Goal: Task Accomplishment & Management: Use online tool/utility

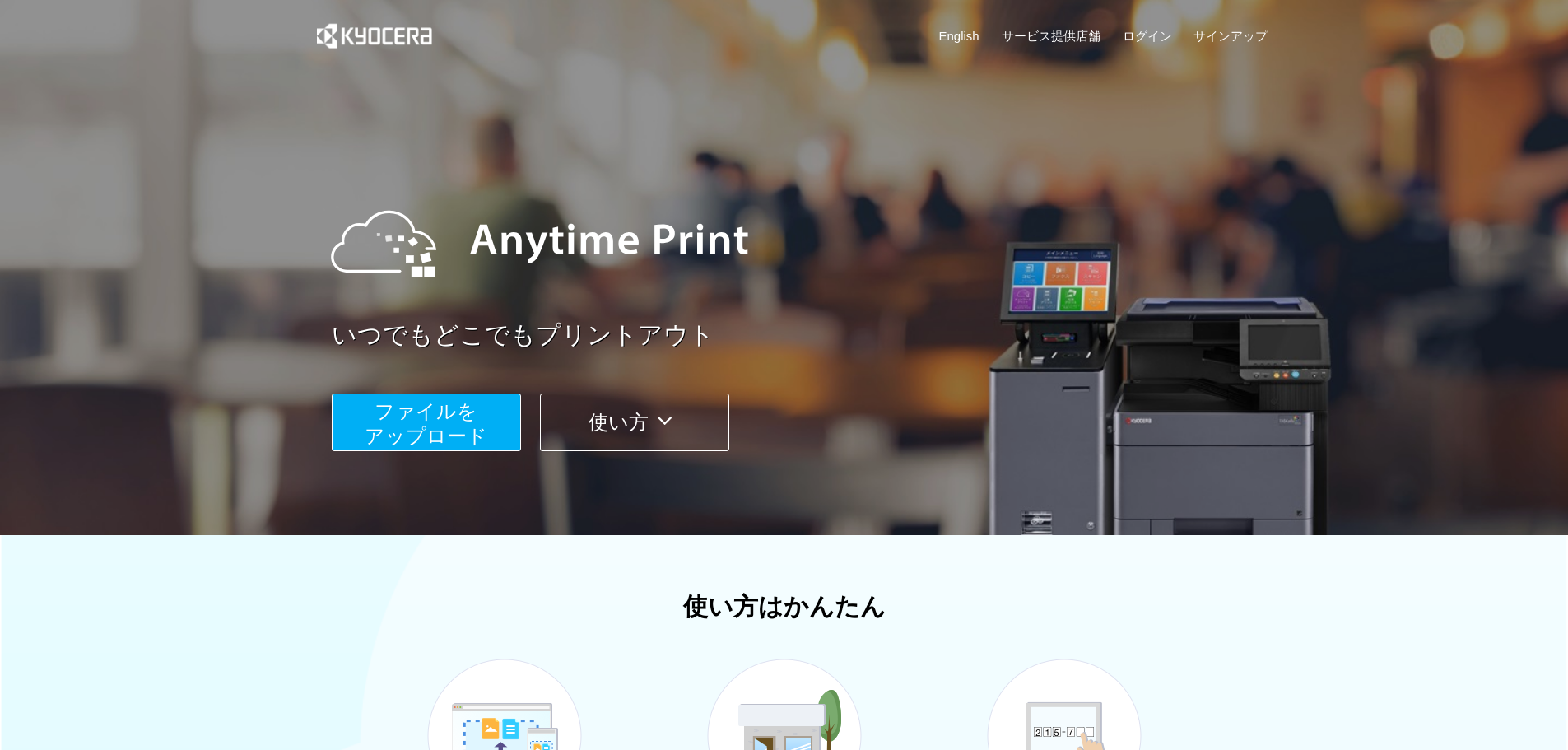
click at [467, 425] on span "ファイルを ​​アップロード" at bounding box center [426, 423] width 123 height 47
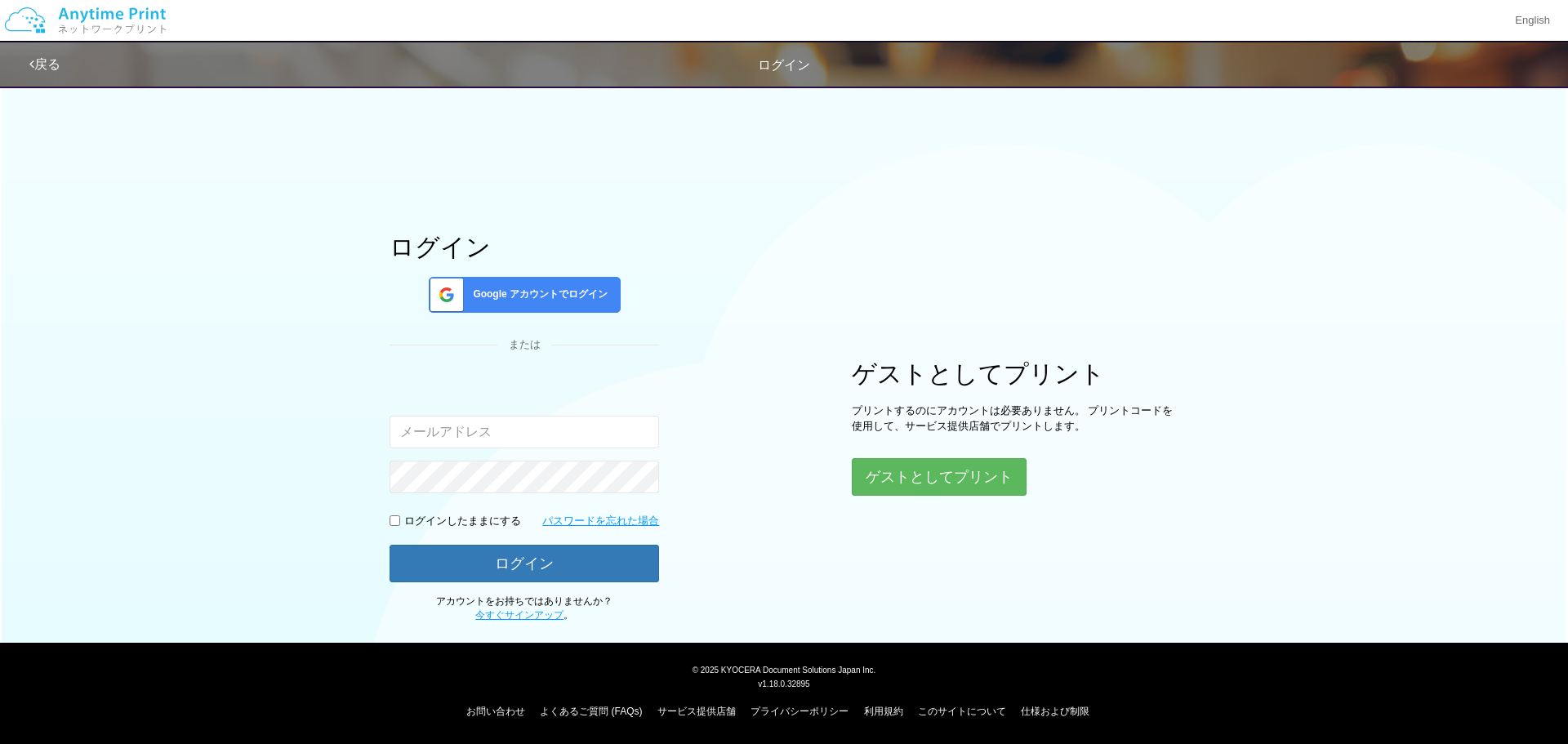
click at [869, 452] on div "ゲストとしてプリント プリントするのにアカウントは必要ありません。 プリントコードを使用して、サービス提供店舗でプリントします。 ゲストとしてプリント" at bounding box center [1015, 427] width 327 height 136
click at [875, 467] on button "ゲストとしてプリント" at bounding box center [938, 477] width 173 height 36
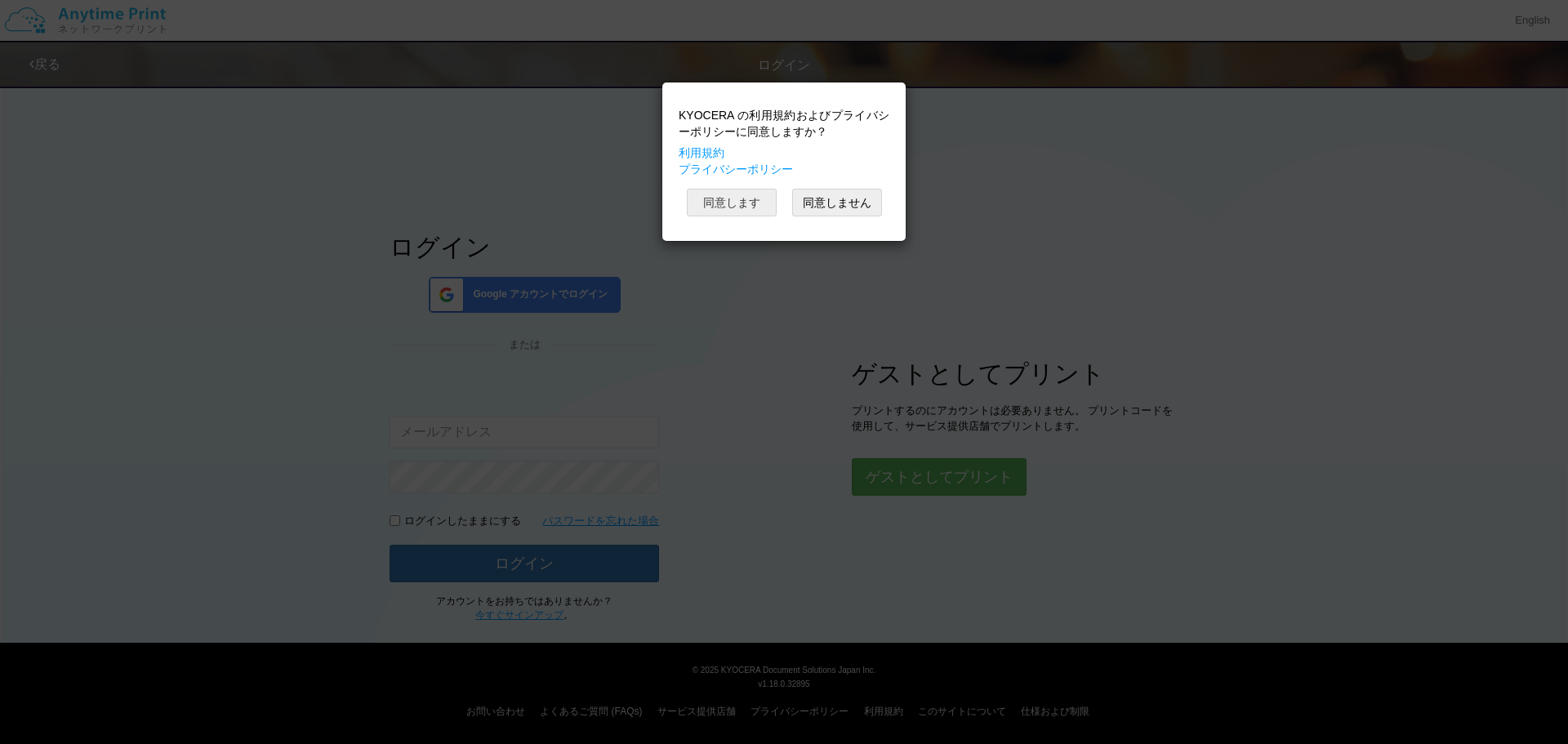
click at [732, 202] on button "同意します" at bounding box center [732, 202] width 90 height 27
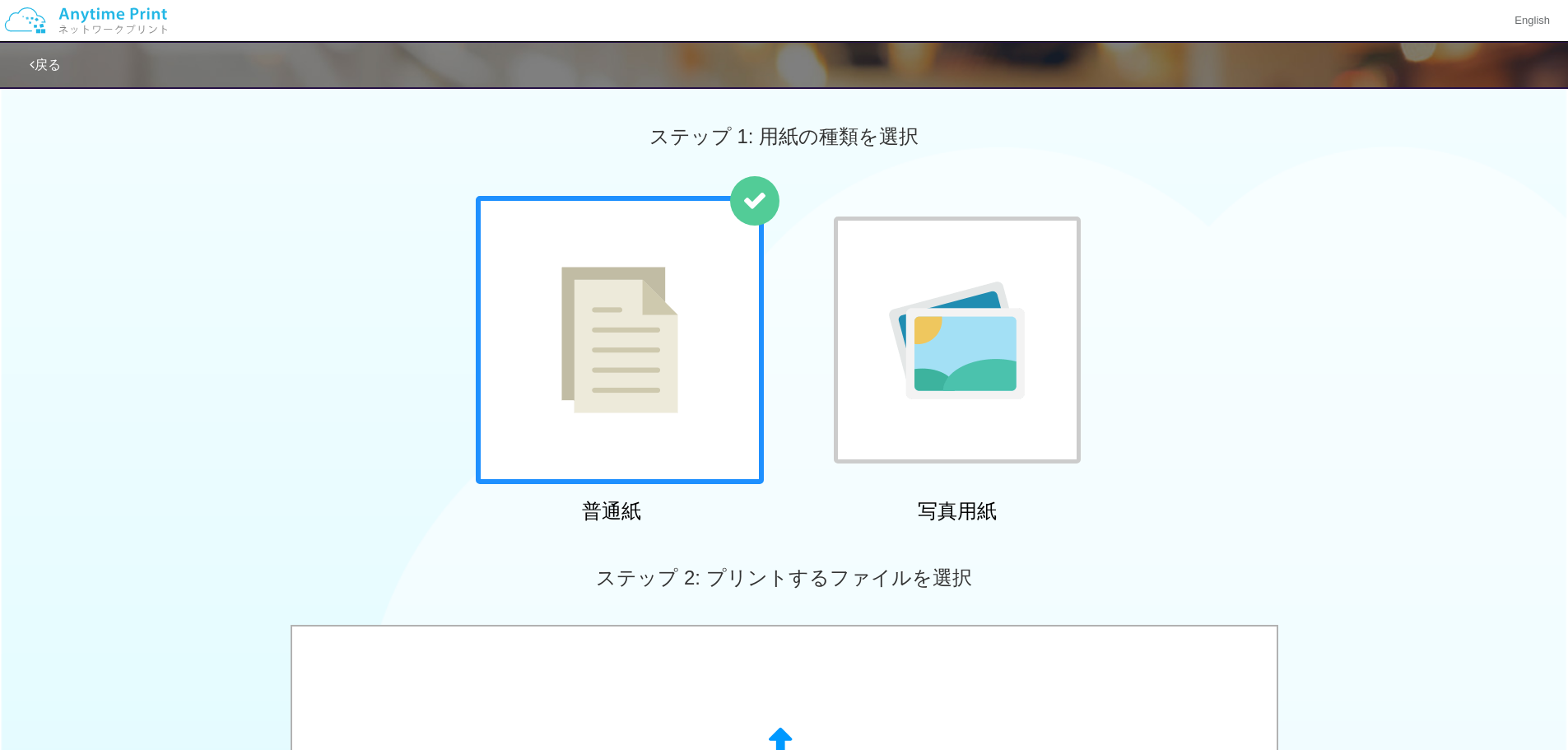
click at [705, 349] on div at bounding box center [620, 339] width 288 height 288
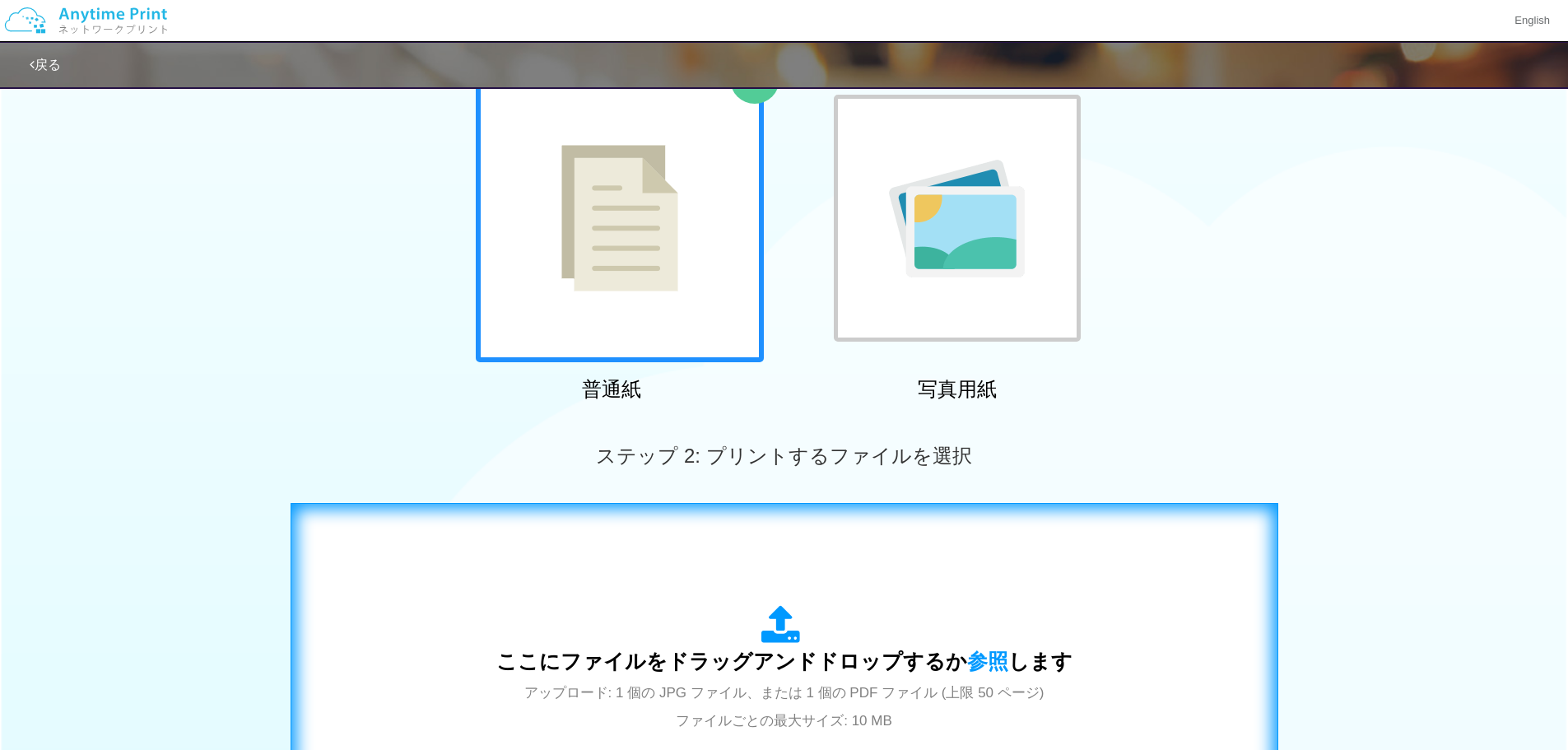
scroll to position [412, 0]
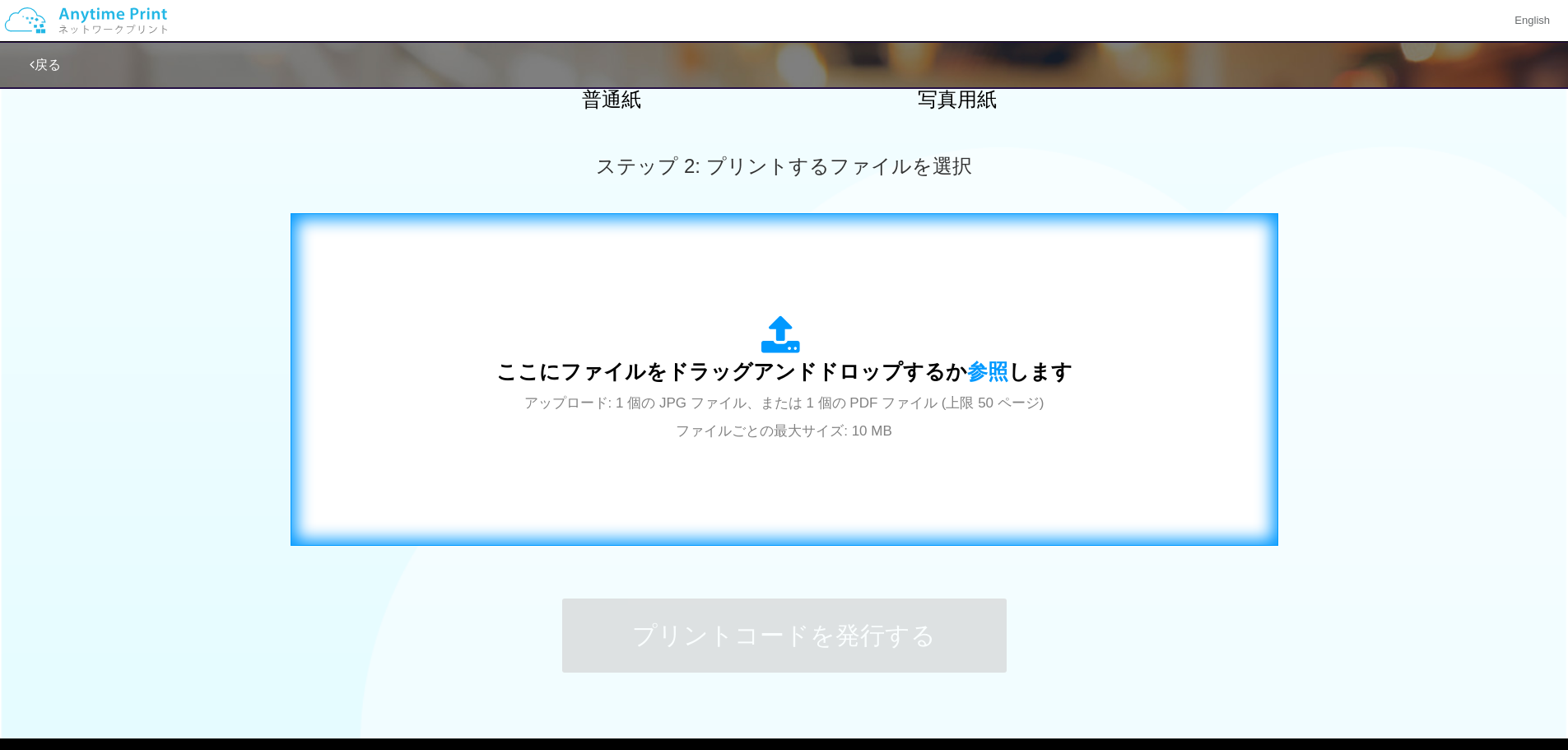
click at [726, 438] on span "アップロード: 1 個の JPG ファイル、または 1 個の PDF ファイル (上限 50 ページ) ファイルごとの最大サイズ: 10 MB" at bounding box center [784, 417] width 520 height 44
click at [679, 483] on div "ここにファイルをドラッグアンドドロップするか 参照 します アップロード: 1 個の JPG ファイル、または 1 個の PDF ファイル (上限 50 ペー…" at bounding box center [784, 379] width 953 height 298
click at [590, 340] on div "ここにファイルをドラッグアンドドロップするか 参照 します アップロード: 1 個の JPG ファイル、または 1 個の PDF ファイル (上限 50 ペー…" at bounding box center [784, 379] width 576 height 128
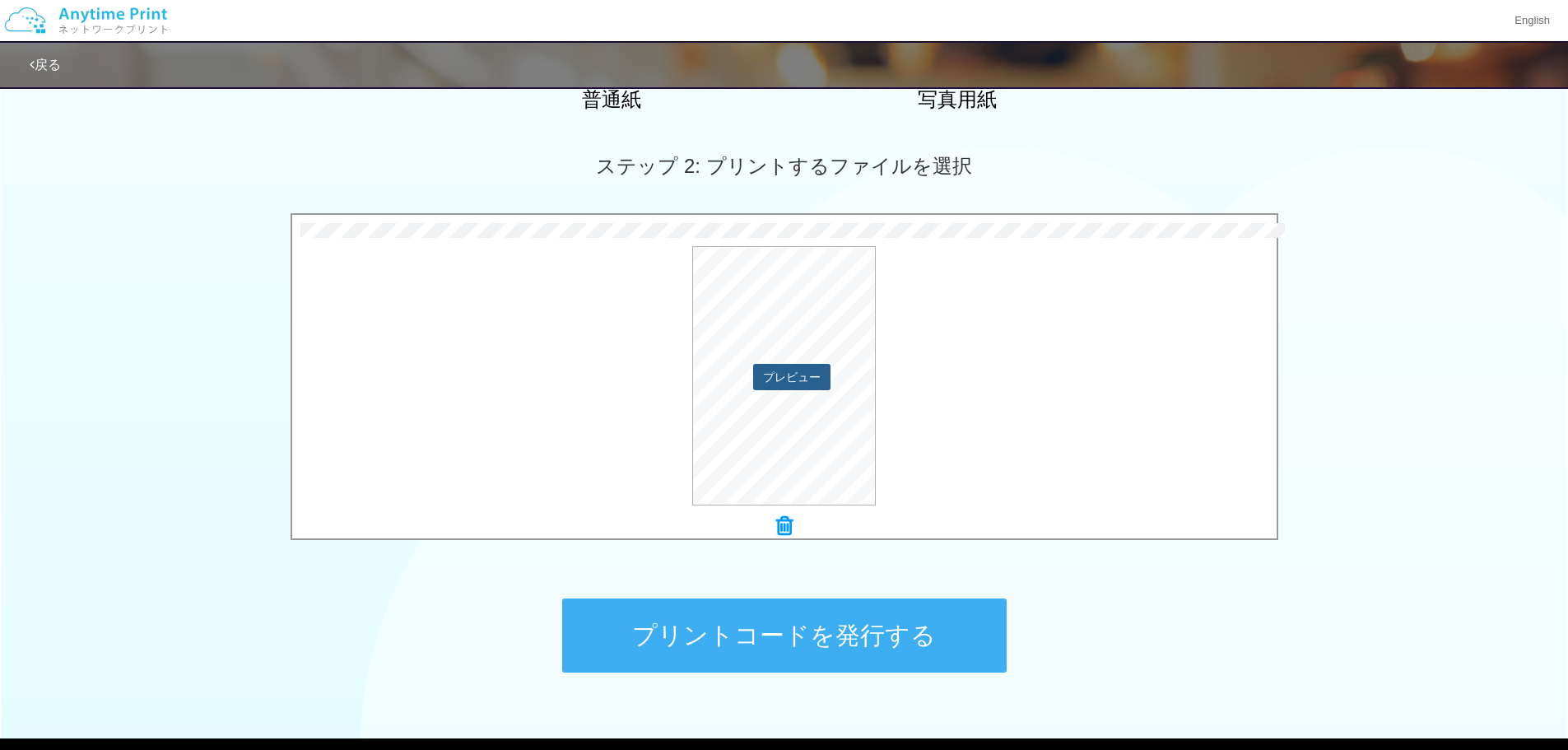
click at [791, 377] on button "プレビュー" at bounding box center [792, 376] width 77 height 26
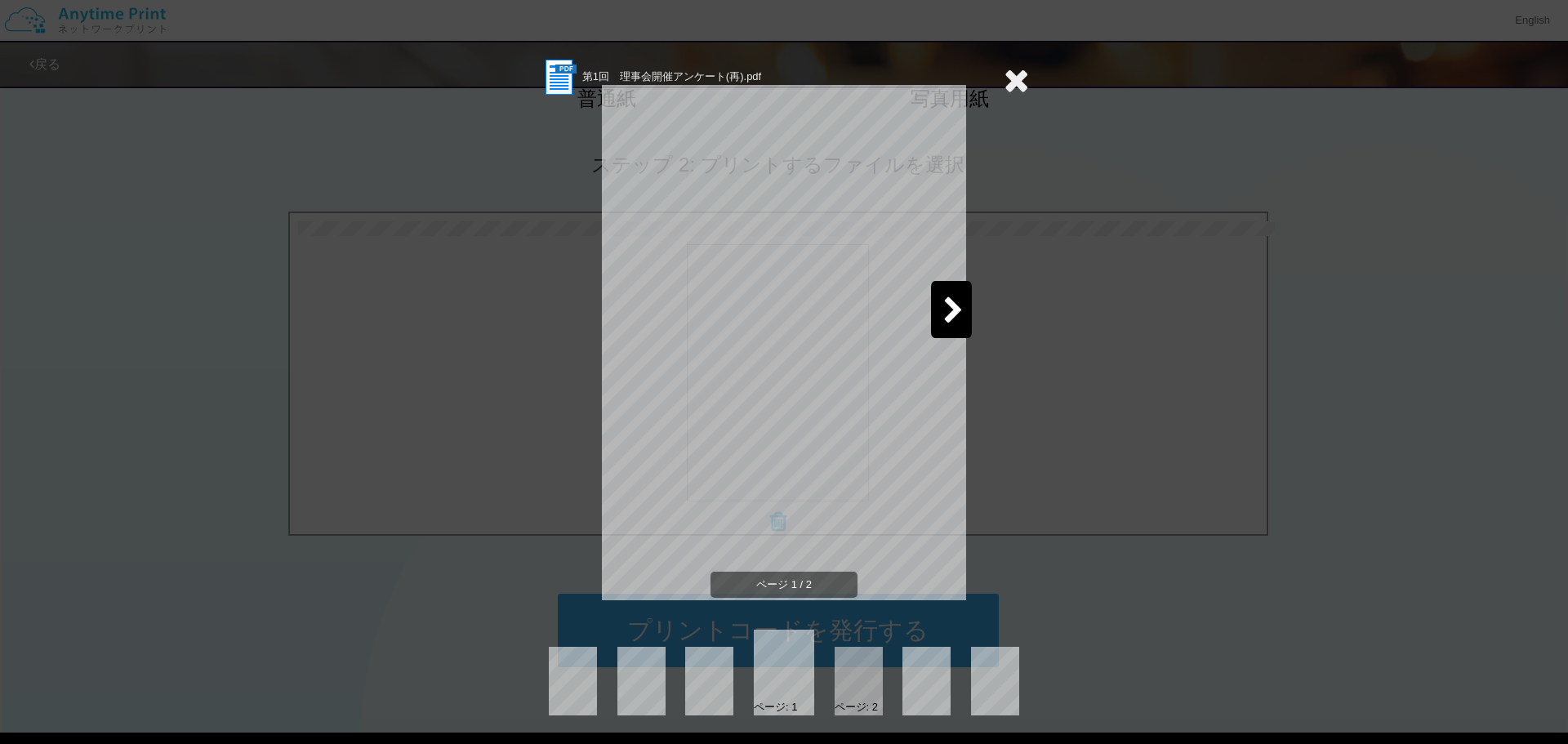
click at [952, 321] on icon at bounding box center [953, 312] width 21 height 28
click at [1014, 74] on icon at bounding box center [1016, 79] width 25 height 32
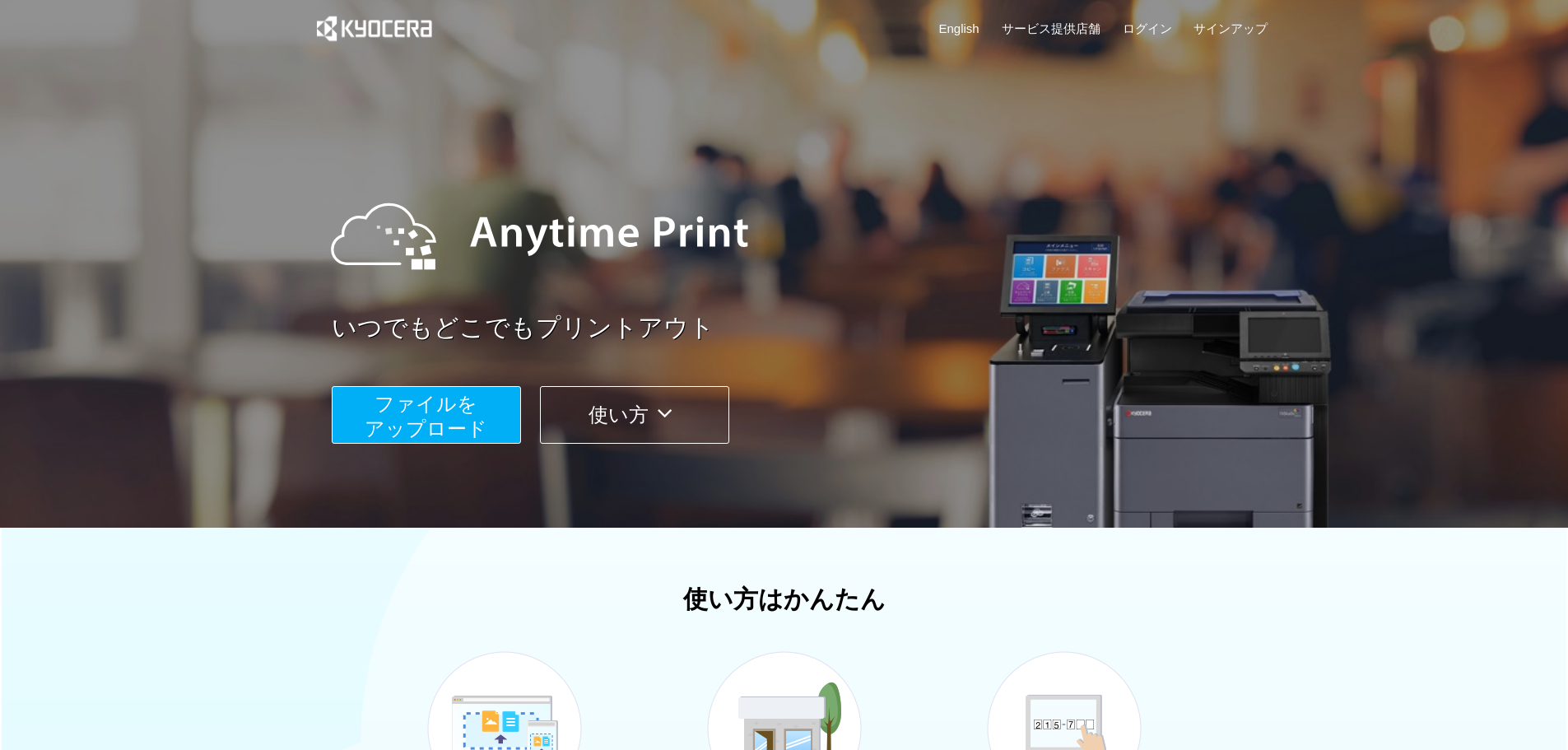
scroll to position [329, 0]
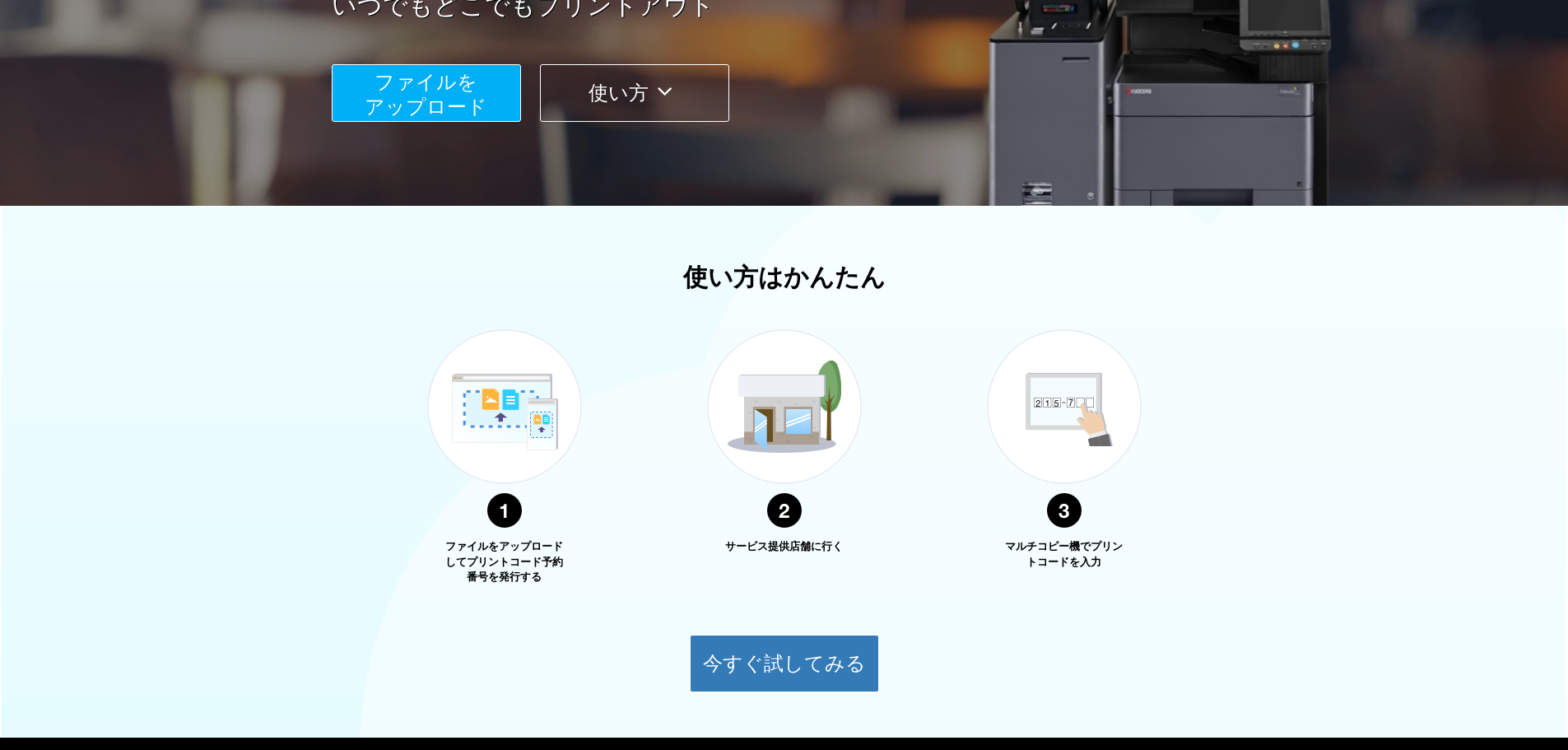
click at [422, 96] on span "ファイルを ​​アップロード" at bounding box center [426, 94] width 123 height 47
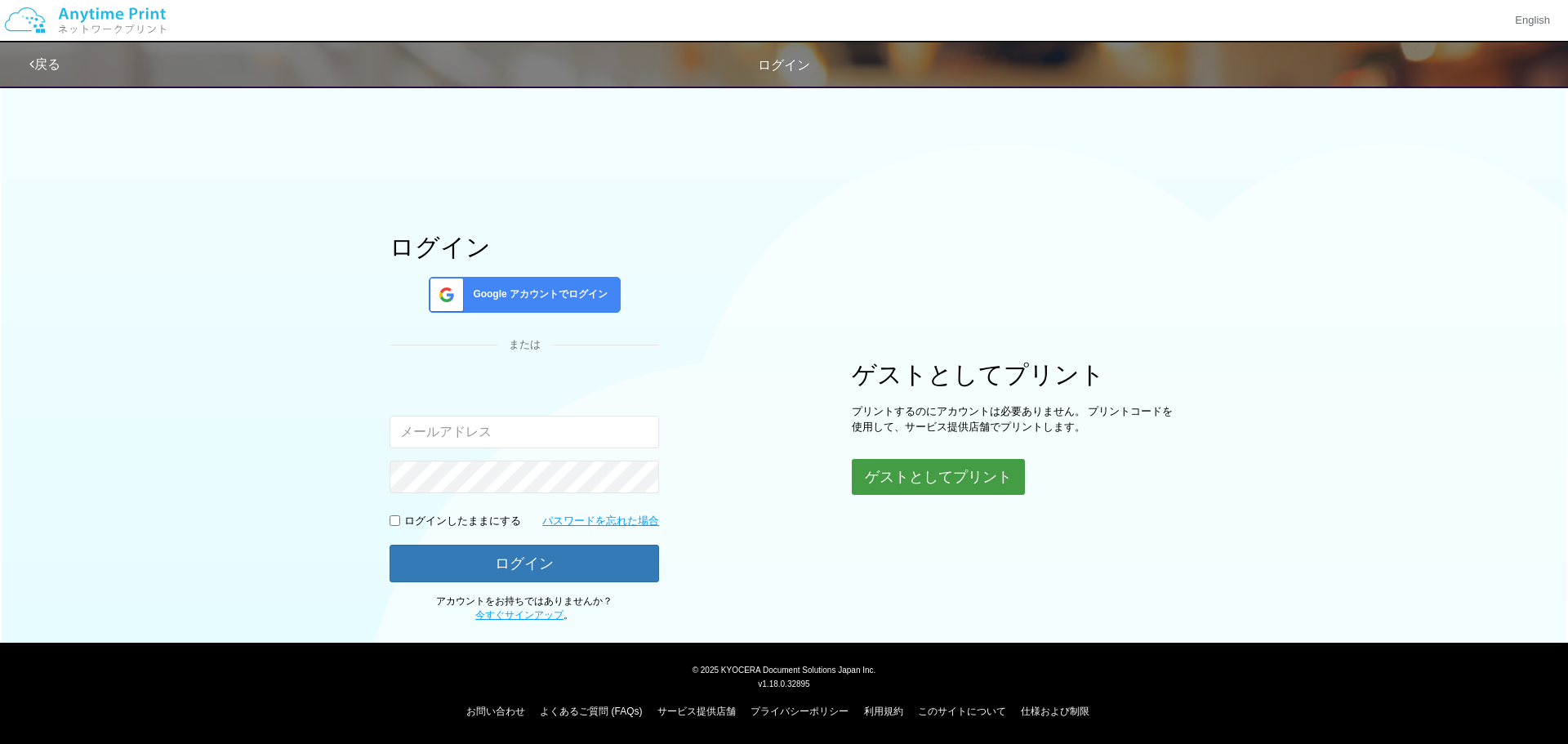
click at [942, 487] on button "ゲストとしてプリント" at bounding box center [938, 477] width 173 height 36
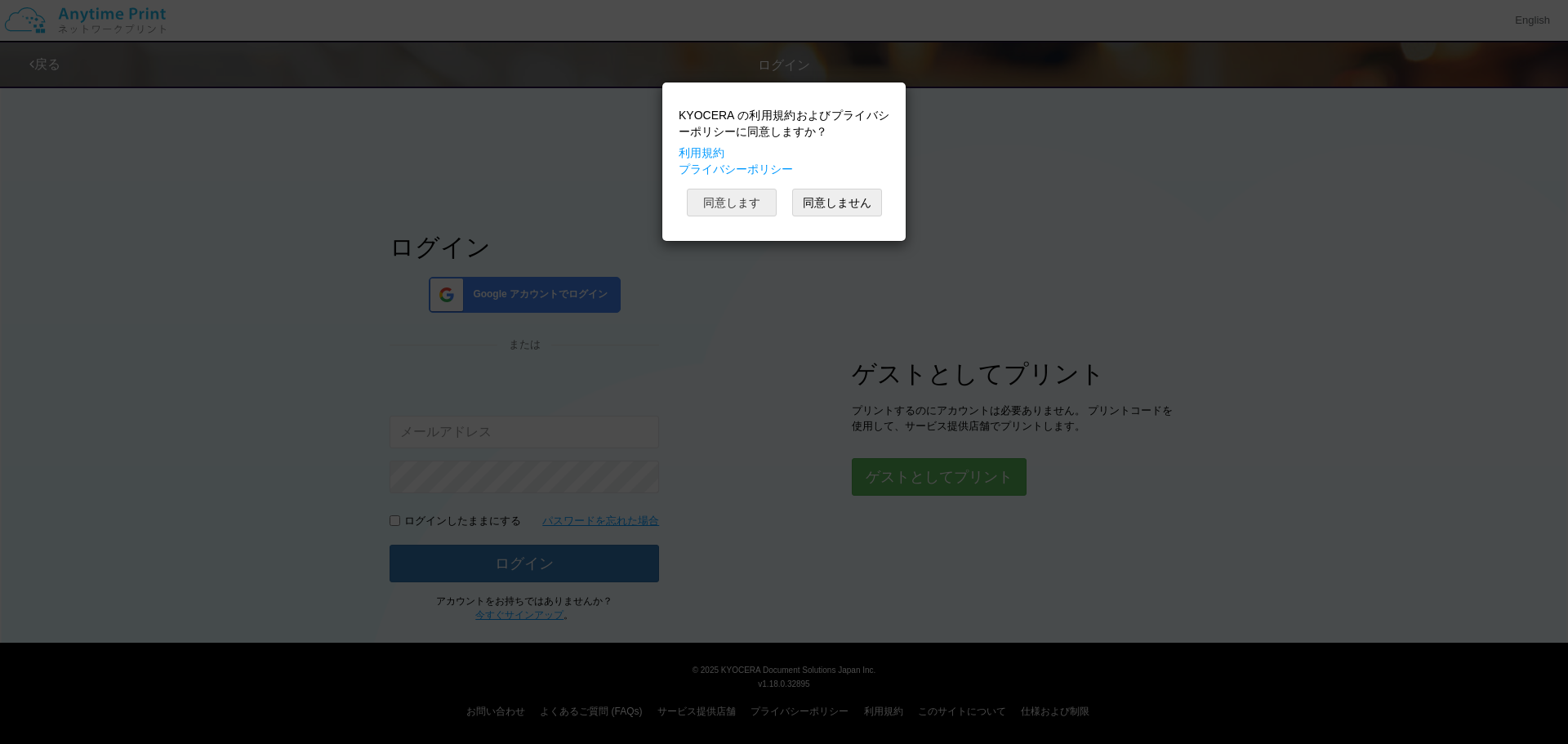
click at [732, 189] on button "同意します" at bounding box center [732, 202] width 90 height 27
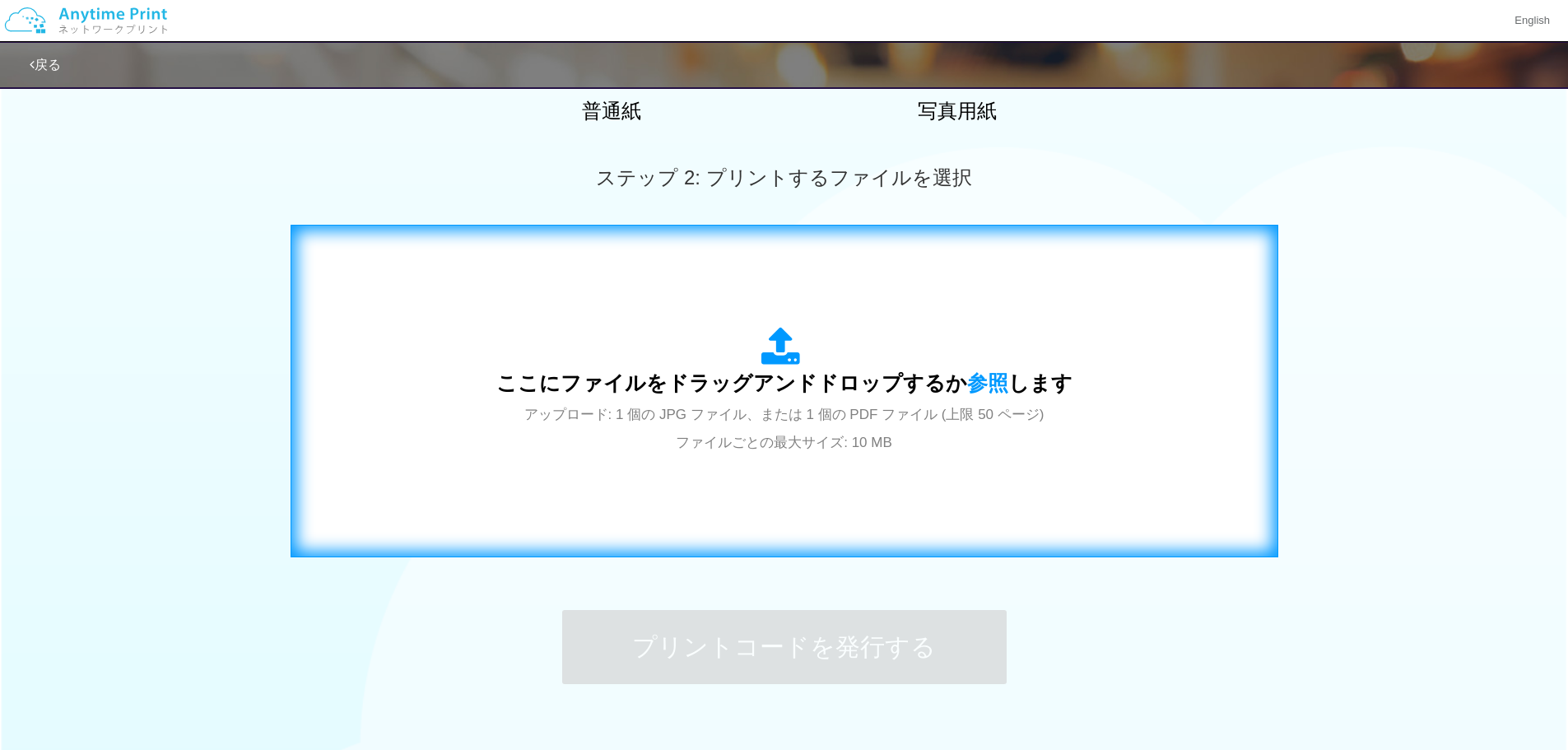
scroll to position [494, 0]
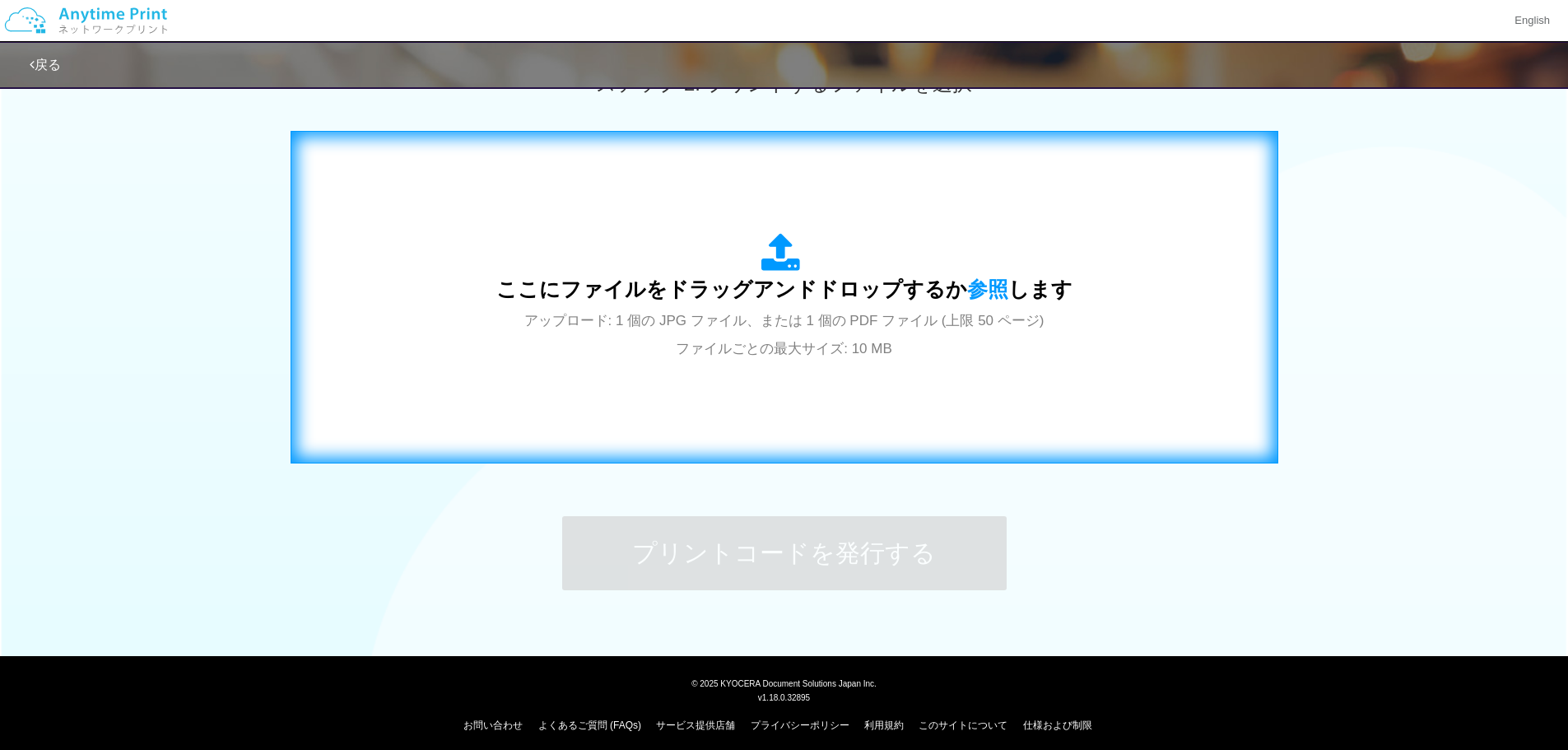
click at [755, 337] on div "ここにファイルをドラッグアンドドロップするか 参照 します アップロード: 1 個の JPG ファイル、または 1 個の PDF ファイル (上限 50 ペー…" at bounding box center [784, 296] width 576 height 128
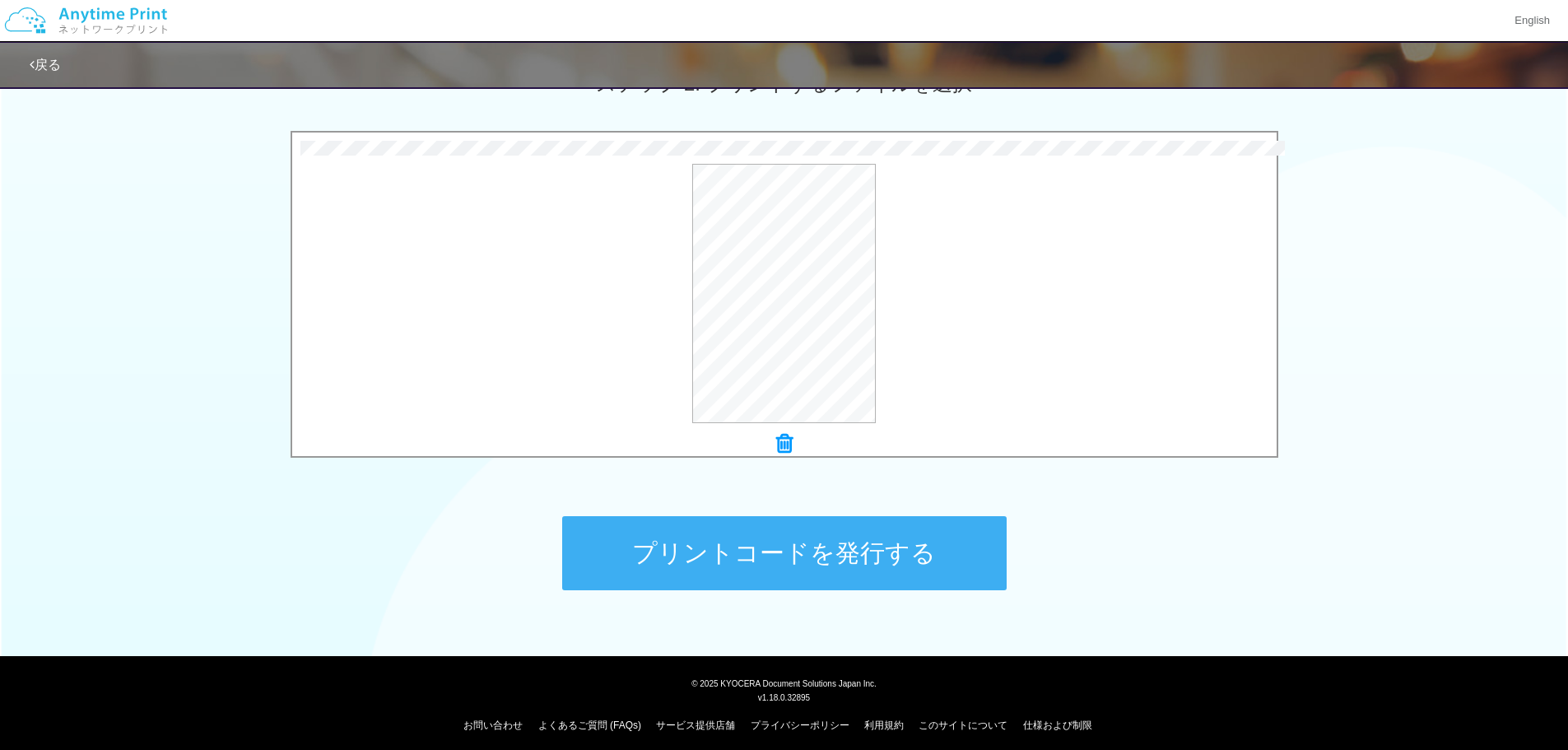
click at [792, 547] on button "プリントコードを発行する" at bounding box center [784, 553] width 444 height 74
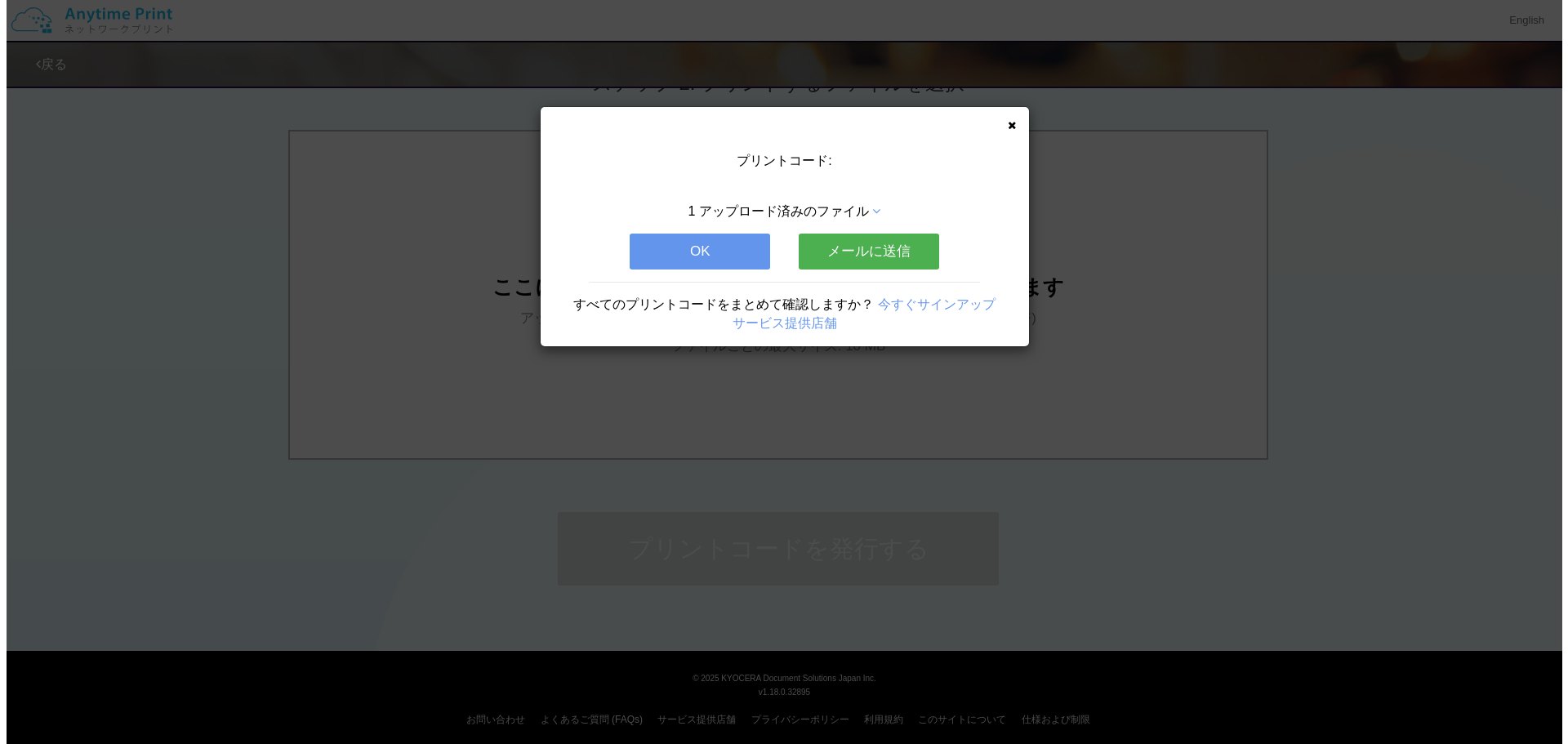
scroll to position [0, 0]
